Goal: Task Accomplishment & Management: Complete application form

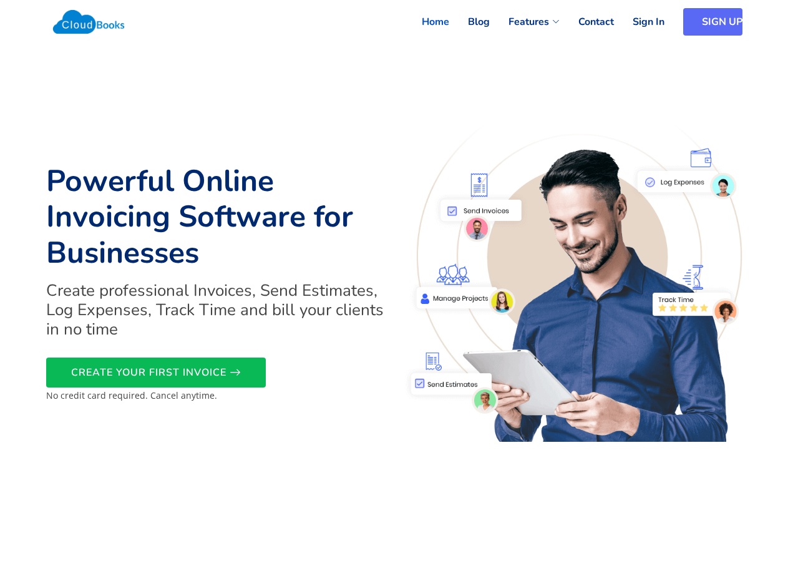
click at [733, 22] on link "SIGN UP" at bounding box center [712, 21] width 59 height 27
click at [233, 368] on icon at bounding box center [238, 372] width 11 height 11
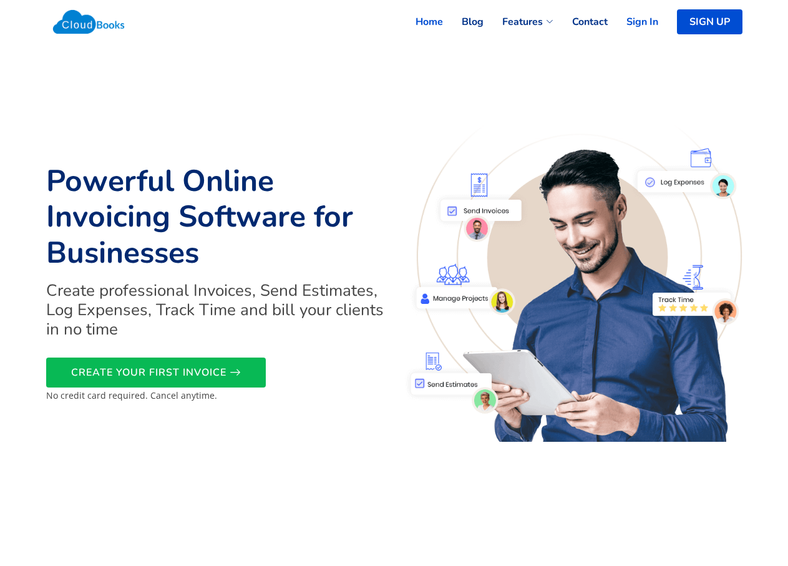
click at [644, 20] on link "Sign In" at bounding box center [633, 21] width 51 height 27
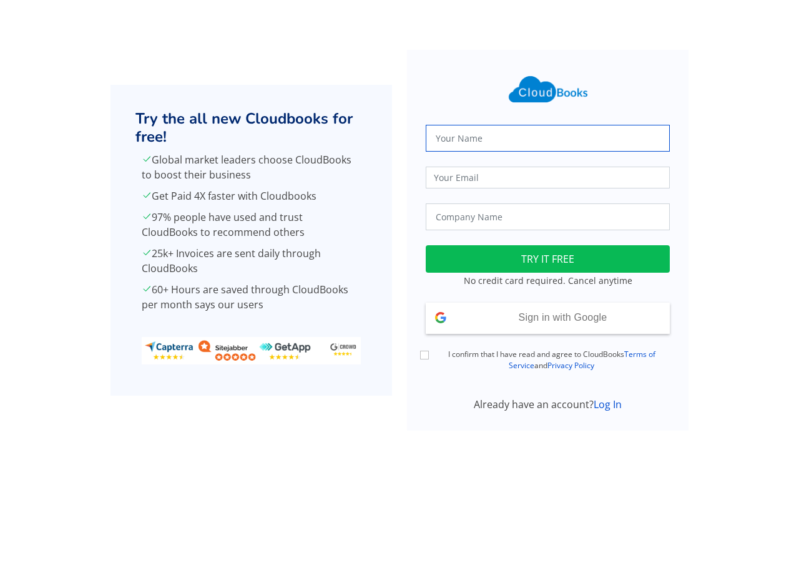
click at [499, 127] on input "text" at bounding box center [548, 138] width 244 height 27
type input "edeshani"
click at [503, 182] on input "email" at bounding box center [548, 178] width 244 height 22
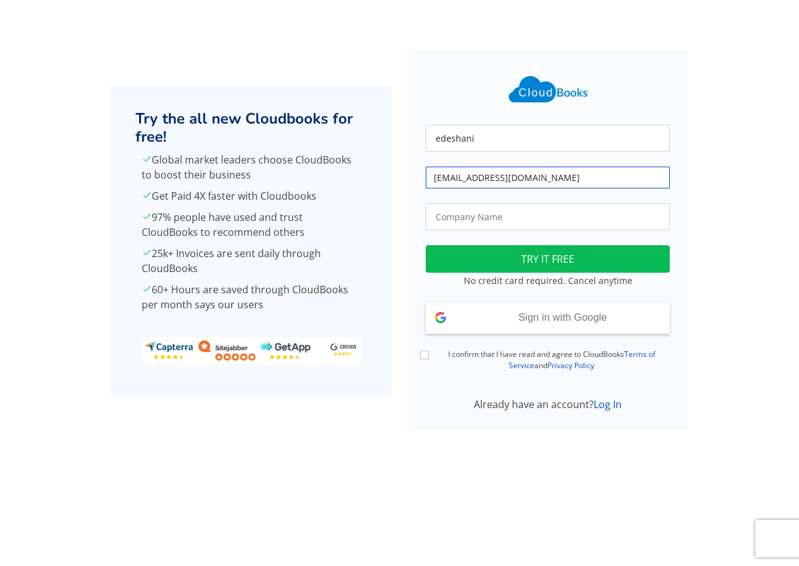
type input "edeshani@eloratech.org"
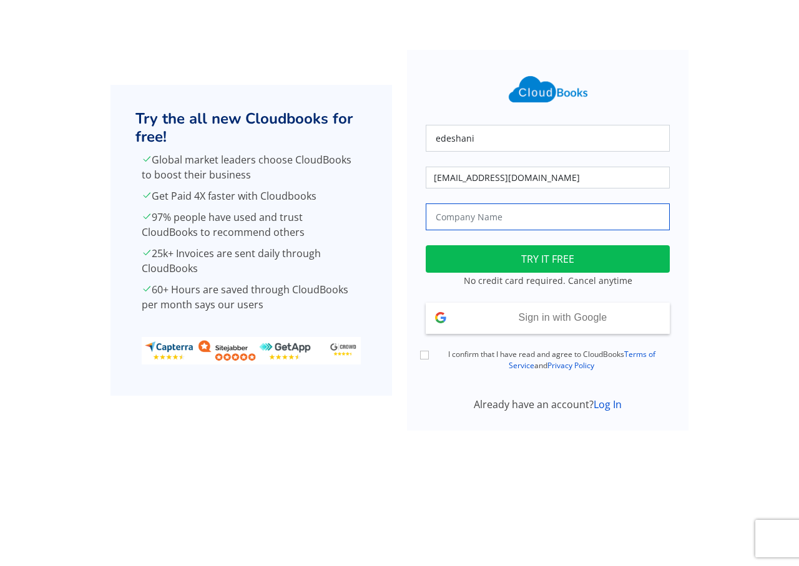
click at [522, 215] on input "text" at bounding box center [548, 216] width 244 height 27
type input "Dell"
click at [422, 354] on input "I confirm that I have read and agree to CloudBooks Terms of Service and Privacy…" at bounding box center [424, 355] width 9 height 9
click at [427, 356] on input "I confirm that I have read and agree to CloudBooks Terms of Service and Privacy…" at bounding box center [424, 355] width 9 height 9
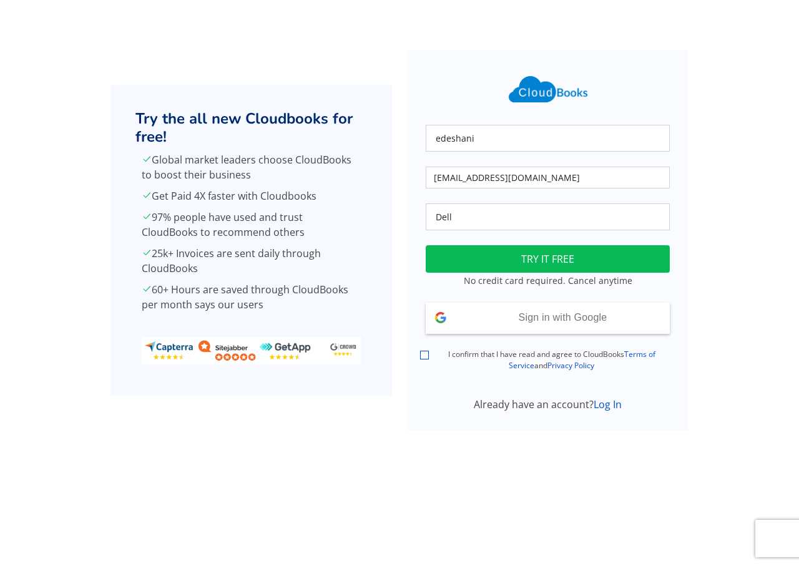
checkbox input "true"
click at [595, 266] on button "TRY IT FREE" at bounding box center [548, 258] width 244 height 27
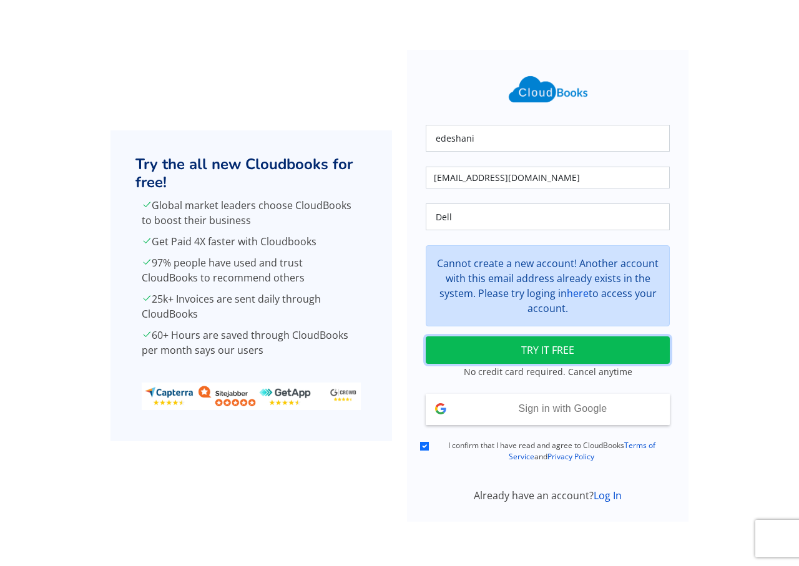
click at [588, 354] on button "TRY IT FREE" at bounding box center [548, 349] width 244 height 27
click at [606, 493] on link "Log In" at bounding box center [607, 496] width 28 height 14
click at [596, 359] on button "TRY IT FREE" at bounding box center [548, 349] width 244 height 27
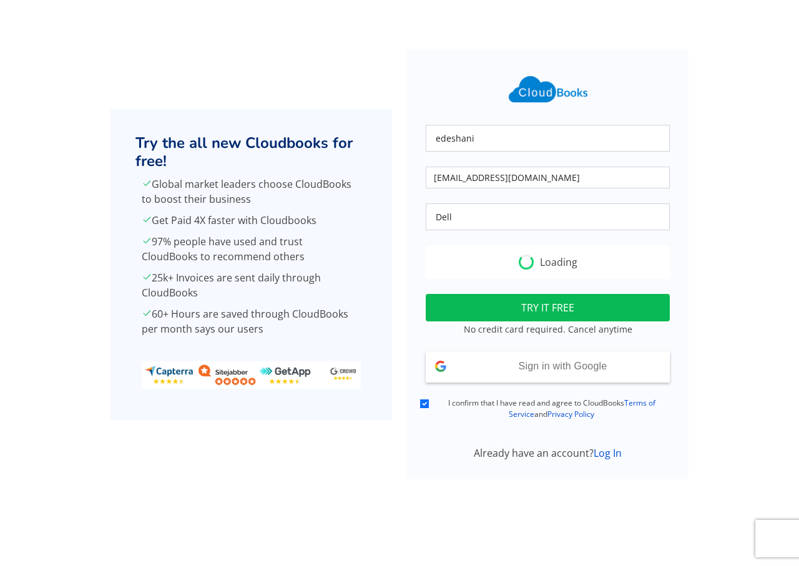
click at [596, 359] on div "Sign in with Google Signed in with Google" at bounding box center [548, 366] width 244 height 31
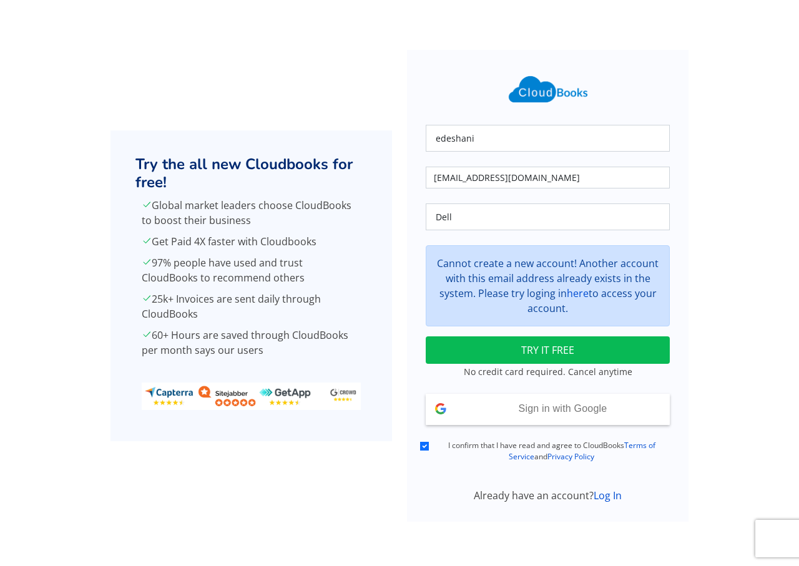
drag, startPoint x: 710, startPoint y: 1, endPoint x: 395, endPoint y: 154, distance: 349.4
click at [395, 154] on div "Try the all new Cloudbooks for free! Global market leaders choose CloudBooks to…" at bounding box center [251, 286] width 296 height 472
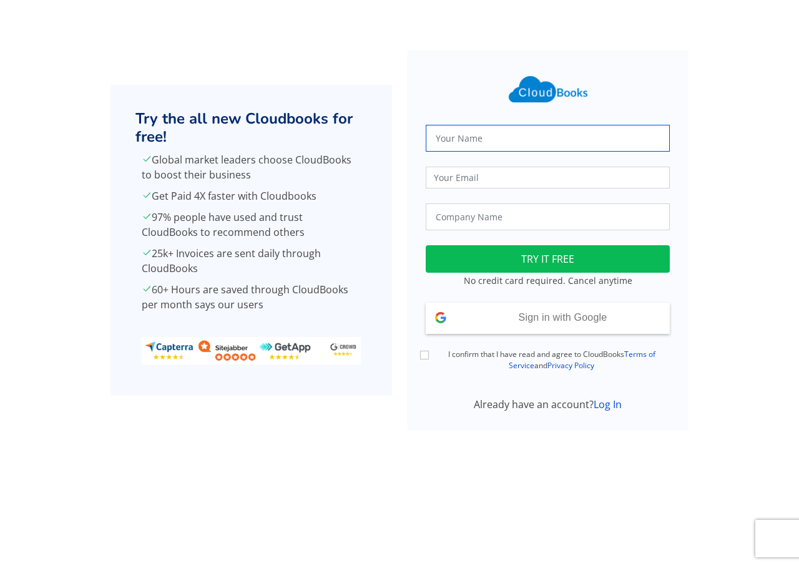
click at [479, 135] on input "text" at bounding box center [548, 138] width 244 height 27
type input "edeshani"
click at [489, 180] on input "email" at bounding box center [548, 178] width 244 height 22
type input "[EMAIL_ADDRESS][DOMAIN_NAME]"
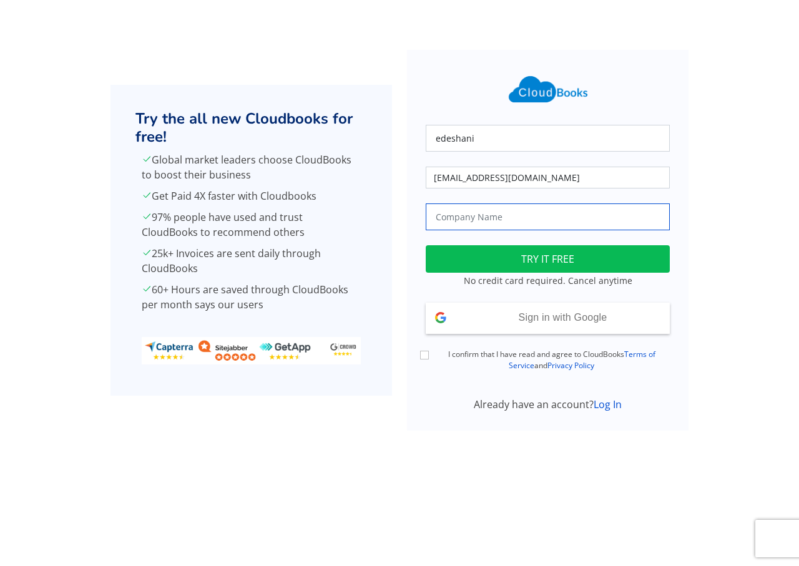
click at [510, 213] on input "text" at bounding box center [548, 216] width 244 height 27
type input "Dell"
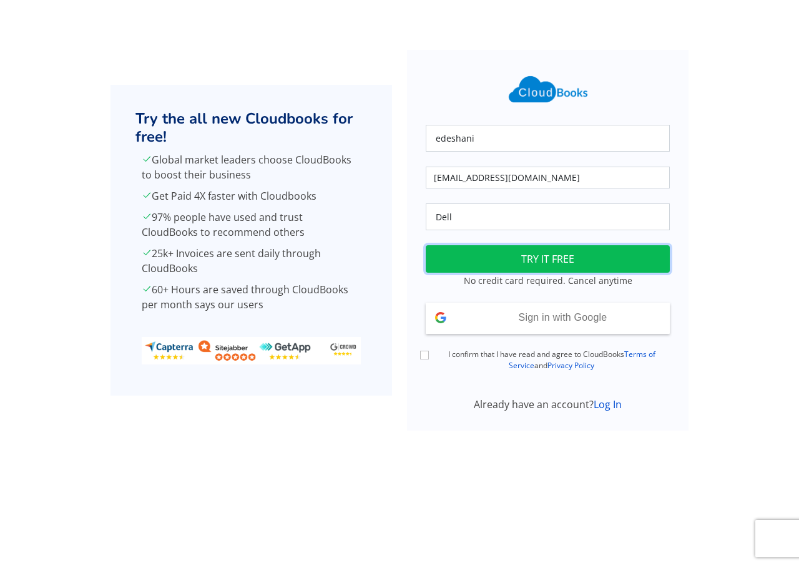
click at [515, 258] on button "TRY IT FREE" at bounding box center [548, 258] width 244 height 27
click at [428, 361] on div "I confirm that I have read and agree to CloudBooks Terms of Service and Privacy…" at bounding box center [547, 360] width 259 height 23
click at [427, 358] on input "I confirm that I have read and agree to CloudBooks Terms of Service and Privacy…" at bounding box center [424, 355] width 9 height 9
checkbox input "true"
click at [522, 256] on button "TRY IT FREE" at bounding box center [548, 258] width 244 height 27
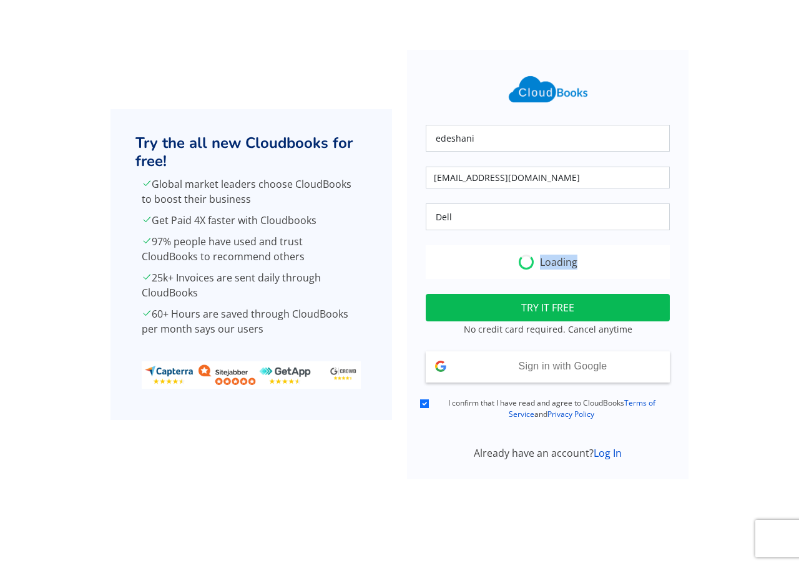
click at [522, 256] on div "Loading" at bounding box center [548, 262] width 244 height 34
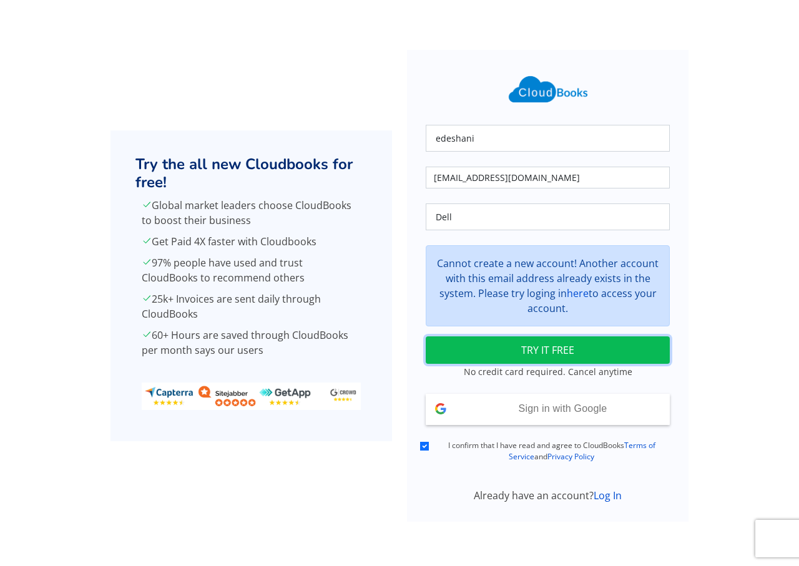
click at [545, 349] on button "TRY IT FREE" at bounding box center [548, 349] width 244 height 27
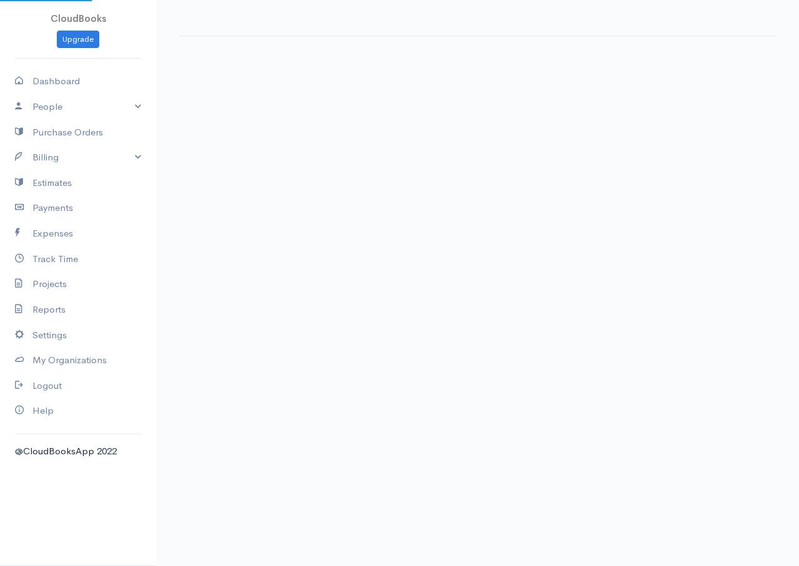
select select "365"
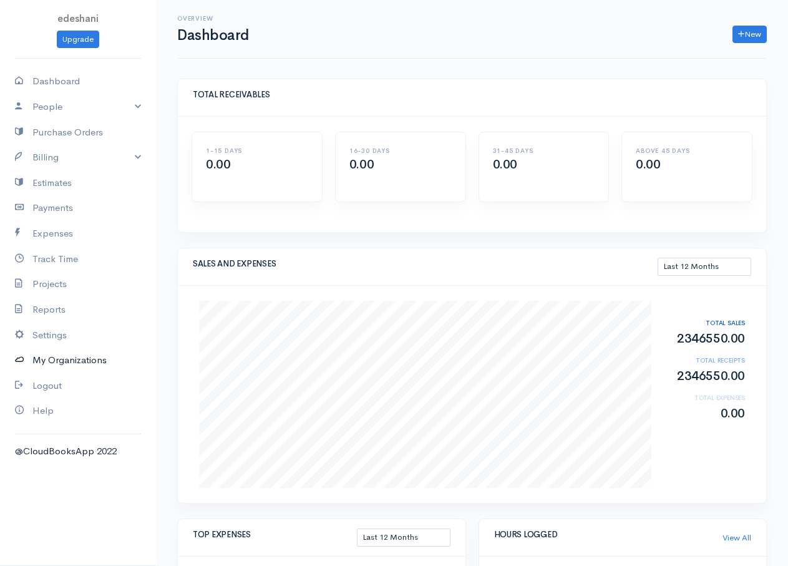
click at [65, 357] on link "My Organizations" at bounding box center [78, 361] width 156 height 26
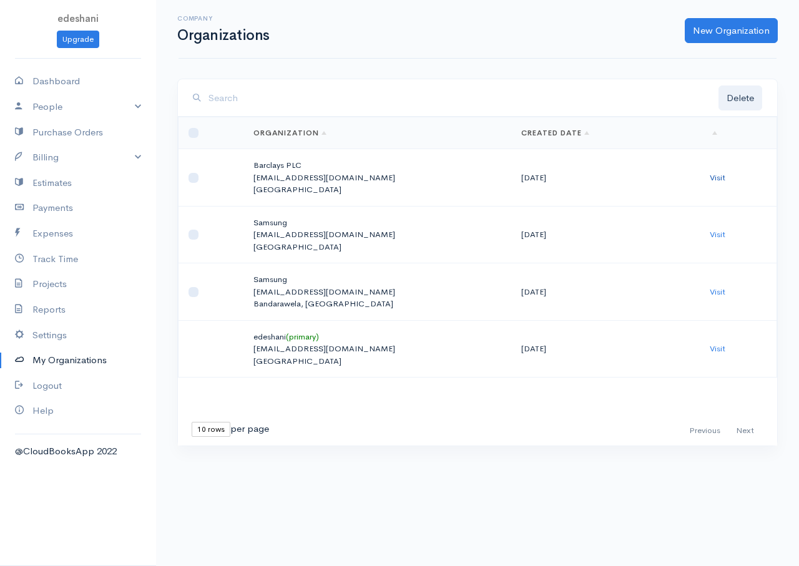
click at [710, 177] on link "Visit" at bounding box center [718, 177] width 16 height 11
